Goal: Obtain resource: Obtain resource

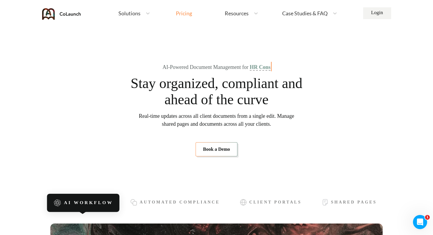
click at [181, 14] on div "Pricing" at bounding box center [184, 13] width 16 height 5
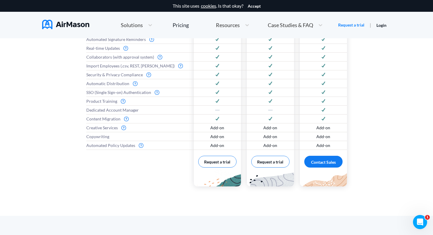
scroll to position [329, 0]
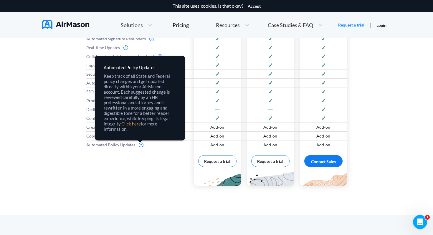
click at [0, 0] on link "Click here" at bounding box center [0, 0] width 0 height 0
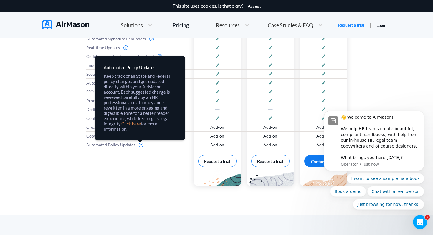
scroll to position [0, 0]
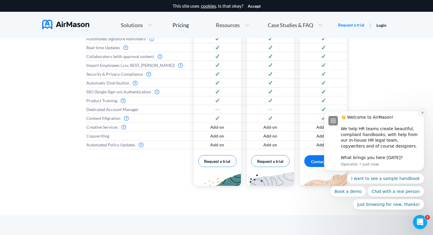
click at [421, 112] on icon "Dismiss notification" at bounding box center [422, 112] width 3 height 3
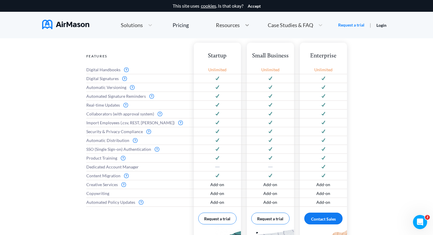
scroll to position [49, 0]
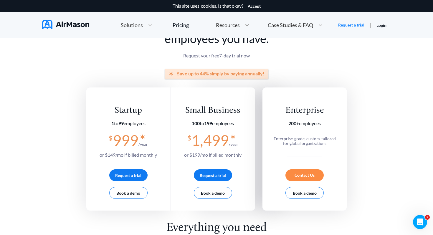
click at [246, 25] on icon at bounding box center [247, 25] width 4 height 2
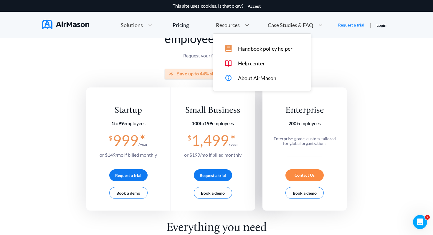
click at [261, 49] on span "Handbook policy helper" at bounding box center [265, 49] width 54 height 6
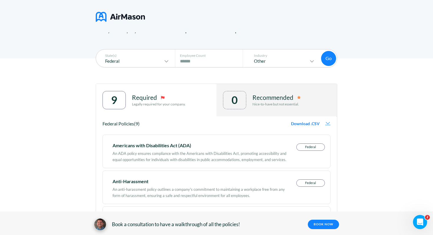
scroll to position [61, 0]
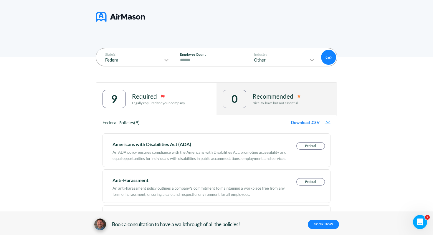
click at [201, 61] on input "****" at bounding box center [210, 60] width 61 height 7
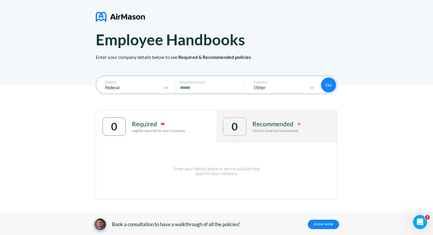
type input "*****"
click at [59, 145] on div "State(s) Federal Employee Count # of Employees ***** Industry Other Go Go 0 Req…" at bounding box center [216, 160] width 433 height 150
click at [328, 84] on button "Go" at bounding box center [328, 84] width 15 height 15
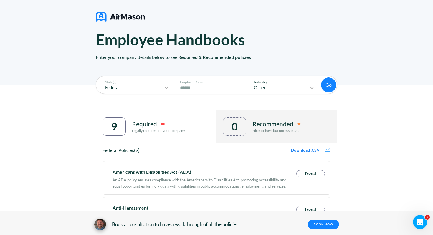
click at [313, 88] on icon at bounding box center [311, 87] width 7 height 7
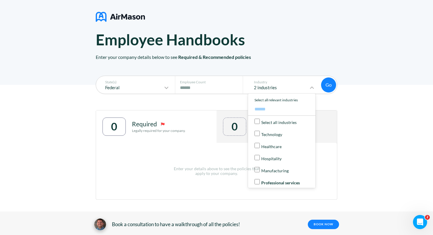
click at [359, 104] on div "State(s) Federal Employee Count # of Employees ***** Industry 2 industries Sele…" at bounding box center [216, 160] width 433 height 150
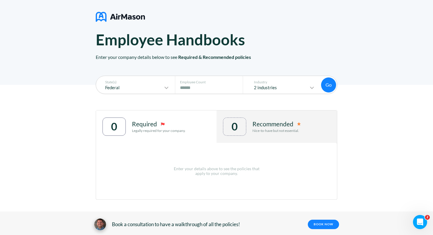
click at [328, 84] on button "Go" at bounding box center [328, 84] width 15 height 15
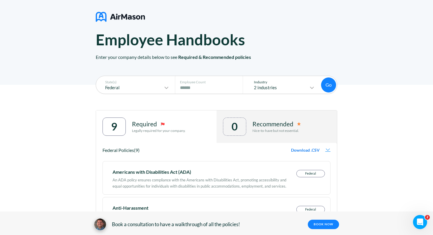
click at [310, 89] on icon at bounding box center [311, 87] width 7 height 7
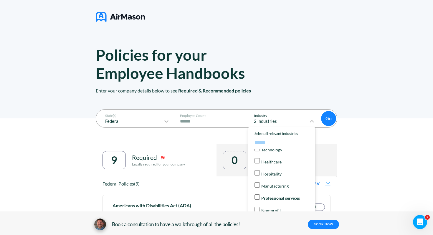
scroll to position [0, 0]
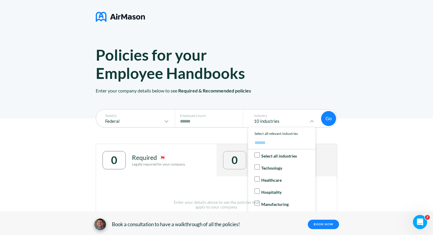
click at [330, 117] on button "Go" at bounding box center [328, 118] width 15 height 15
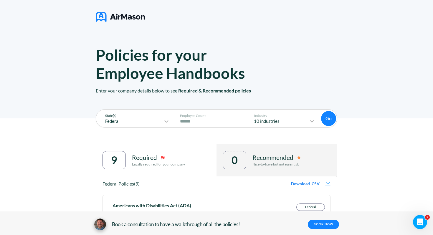
click at [165, 123] on icon at bounding box center [166, 121] width 7 height 7
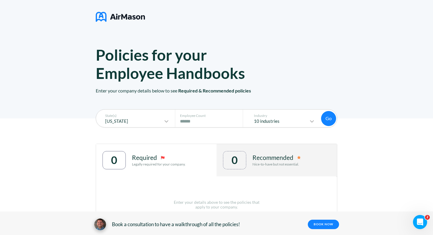
click at [329, 118] on button "Go" at bounding box center [328, 118] width 15 height 15
click at [258, 167] on div "Recommended Nice-to-have but not essential." at bounding box center [276, 160] width 48 height 18
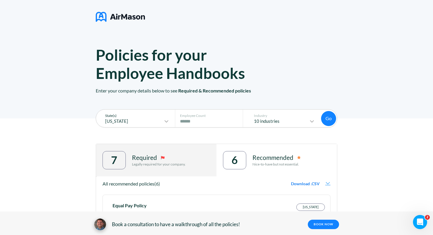
click at [167, 122] on icon at bounding box center [166, 121] width 7 height 7
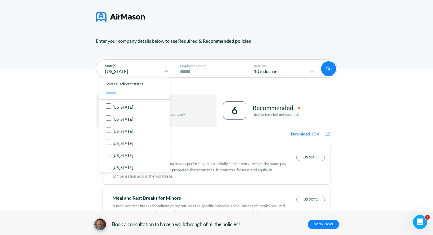
scroll to position [34, 0]
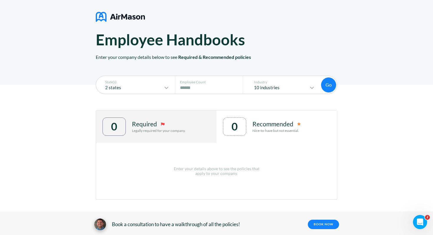
click at [330, 84] on button "Go" at bounding box center [328, 84] width 15 height 15
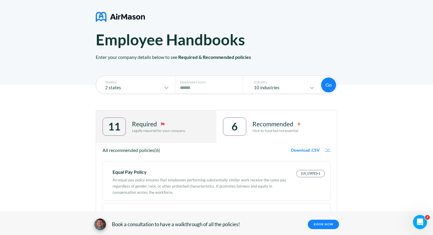
click at [169, 138] on div "11 Required Legally required for your company." at bounding box center [156, 126] width 120 height 32
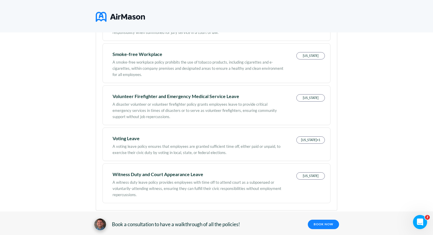
scroll to position [450, 0]
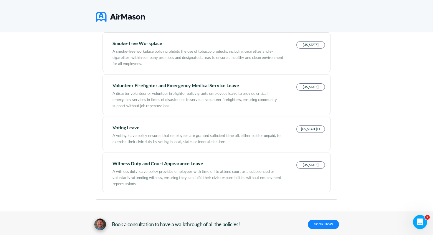
click at [307, 131] on p "[US_STATE]+1" at bounding box center [310, 129] width 28 height 7
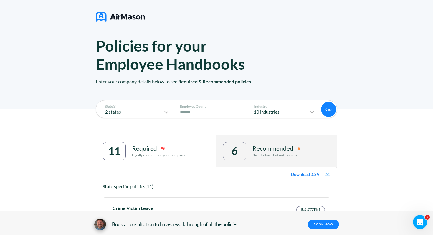
scroll to position [0, 0]
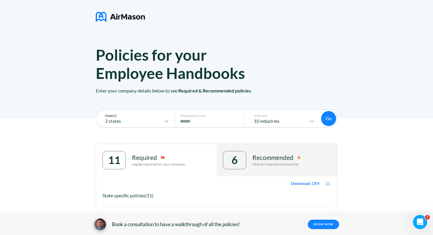
click at [166, 122] on icon at bounding box center [167, 121] width 4 height 2
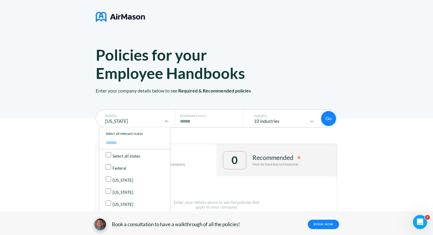
click at [326, 119] on button "Go" at bounding box center [328, 118] width 15 height 15
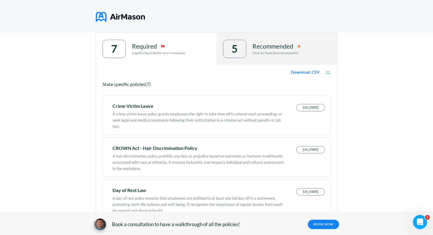
scroll to position [109, 0]
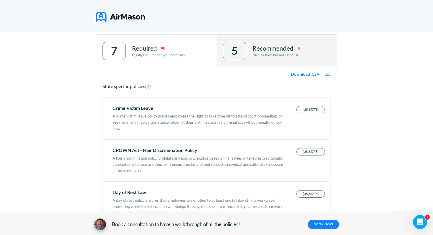
click at [326, 74] on img at bounding box center [327, 74] width 5 height 4
click at [303, 74] on span "Download .CSV" at bounding box center [305, 74] width 29 height 5
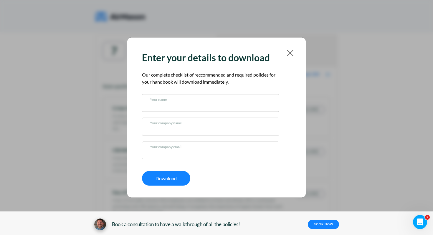
click at [290, 53] on img at bounding box center [289, 52] width 7 height 7
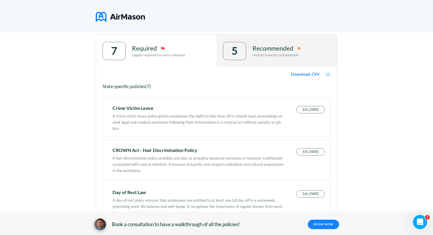
click at [302, 73] on span "Download .CSV" at bounding box center [305, 74] width 29 height 5
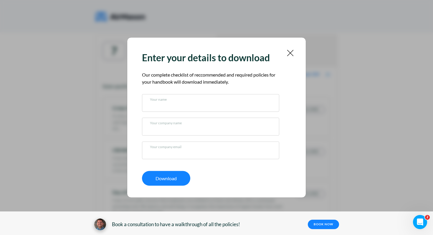
click at [289, 55] on img at bounding box center [289, 52] width 7 height 7
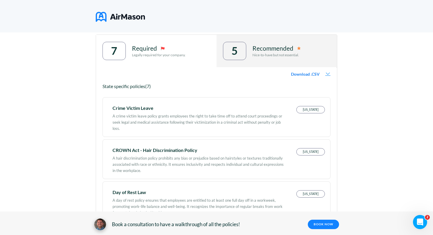
click at [57, 152] on div "State(s) [US_STATE] Employee Count # of Employees ***** Industry 10 industries …" at bounding box center [216, 214] width 433 height 411
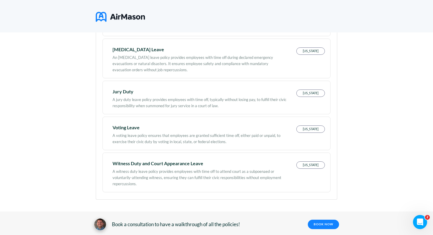
scroll to position [0, 0]
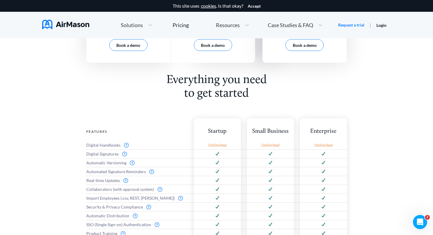
scroll to position [233, 0]
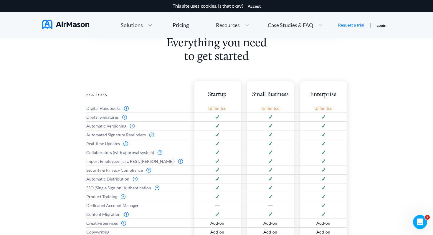
click at [148, 25] on icon at bounding box center [150, 25] width 6 height 6
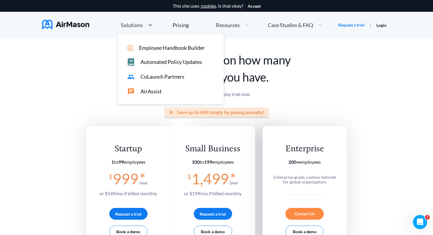
click at [155, 50] on span "Employee Handbook Builder" at bounding box center [172, 48] width 66 height 6
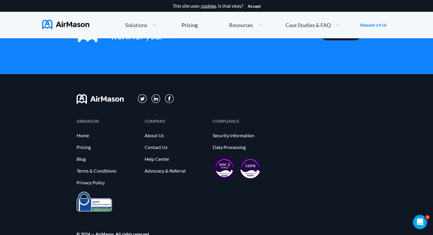
scroll to position [991, 0]
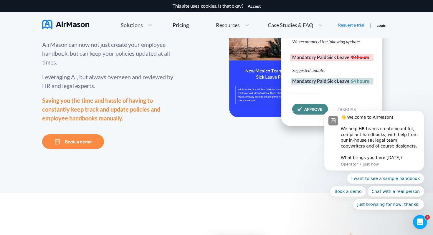
scroll to position [71, 0]
